Goal: Information Seeking & Learning: Learn about a topic

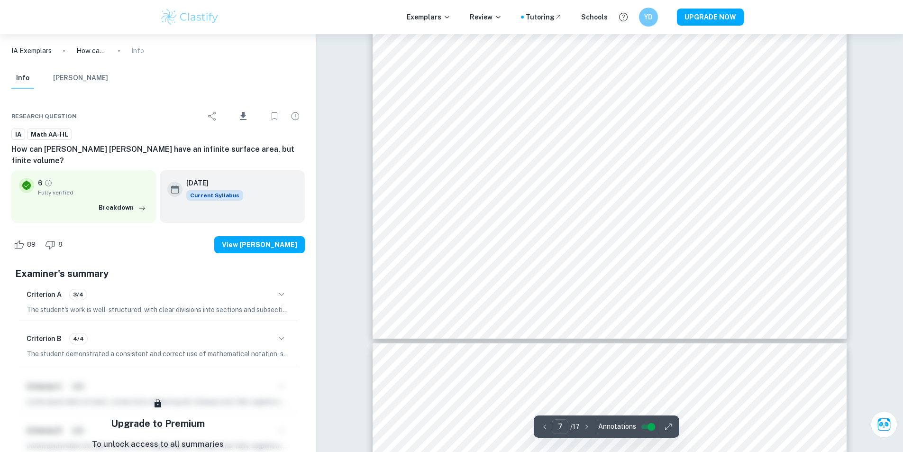
scroll to position [4189, 0]
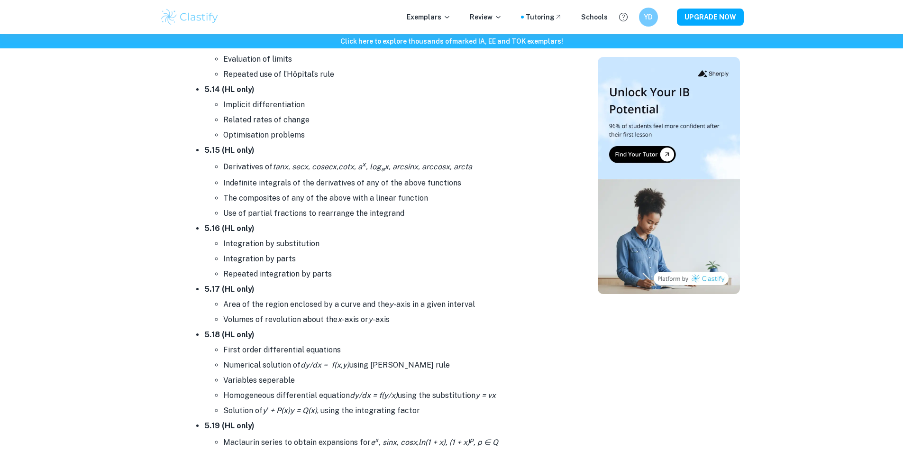
scroll to position [5660, 0]
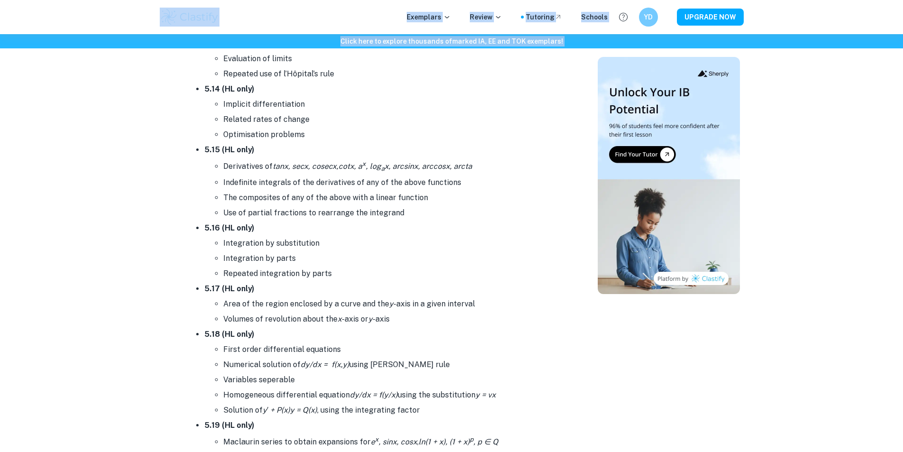
drag, startPoint x: 250, startPoint y: 16, endPoint x: 112, endPoint y: -41, distance: 149.6
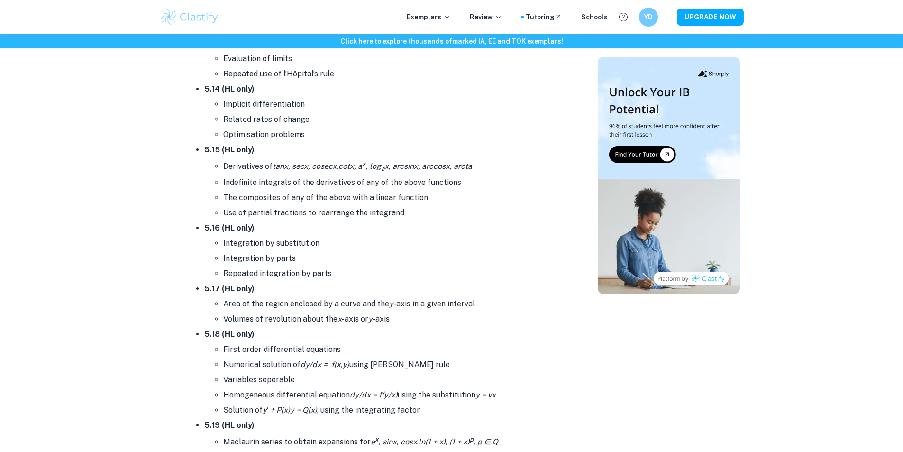
click at [214, 274] on ul "Integration by substitution Integration by parts Repeated integration by parts" at bounding box center [384, 259] width 360 height 46
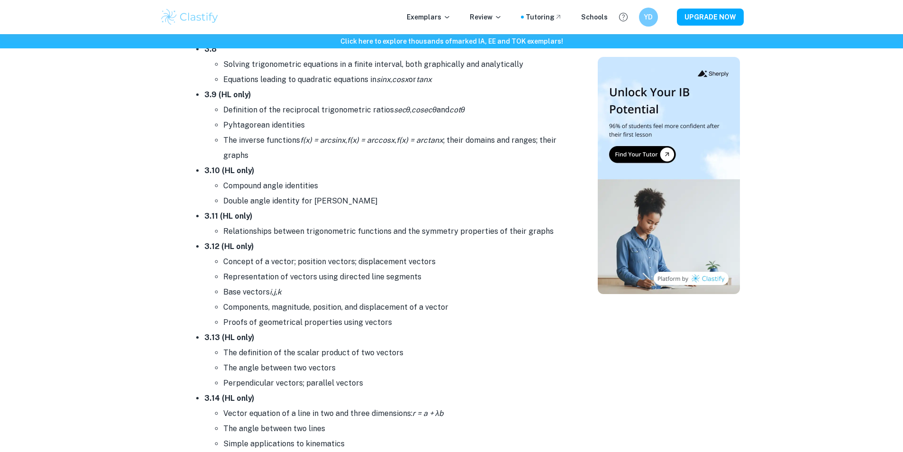
scroll to position [3005, 0]
